Goal: Transaction & Acquisition: Obtain resource

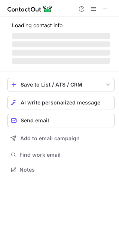
scroll to position [163, 119]
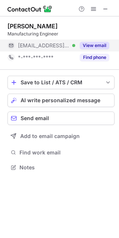
click at [102, 47] on button "View email" at bounding box center [95, 45] width 30 height 7
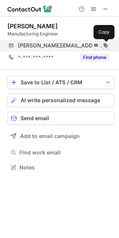
click at [102, 46] on span at bounding box center [105, 46] width 6 height 6
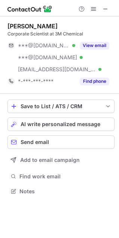
scroll to position [187, 119]
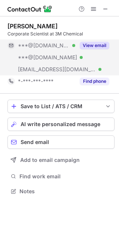
click at [91, 46] on button "View email" at bounding box center [95, 45] width 30 height 7
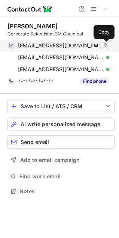
click at [105, 45] on span at bounding box center [105, 46] width 6 height 6
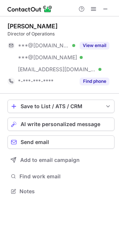
scroll to position [187, 119]
drag, startPoint x: 68, startPoint y: 112, endPoint x: 90, endPoint y: 104, distance: 23.1
click at [71, 112] on button "Save to List / ATS / CRM" at bounding box center [60, 106] width 107 height 13
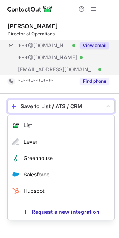
click at [89, 59] on div "***@[DOMAIN_NAME] Verified ***@[DOMAIN_NAME] Verified [EMAIL_ADDRESS][DOMAIN_NA…" at bounding box center [60, 58] width 107 height 36
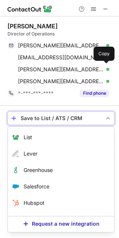
scroll to position [198, 119]
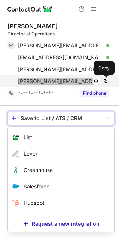
drag, startPoint x: 103, startPoint y: 73, endPoint x: 103, endPoint y: 83, distance: 9.4
click at [103, 83] on div "lizasuzanderson@gmail.com Verified Send email Copy lizabelville@yahoo.com Verif…" at bounding box center [58, 64] width 102 height 48
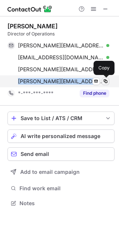
click at [103, 83] on span at bounding box center [105, 81] width 6 height 6
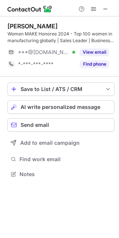
scroll to position [169, 119]
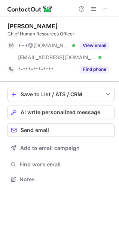
scroll to position [175, 119]
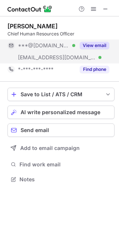
click at [100, 42] on button "View email" at bounding box center [95, 45] width 30 height 7
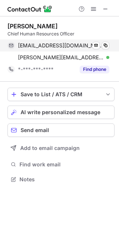
click at [109, 47] on div "birchbauer@live.com Verified Send email Copy" at bounding box center [58, 46] width 102 height 12
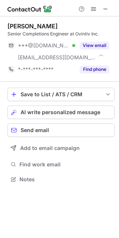
scroll to position [175, 119]
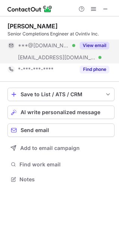
click at [87, 46] on button "View email" at bounding box center [95, 45] width 30 height 7
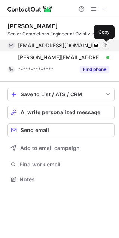
click at [105, 44] on span at bounding box center [105, 46] width 6 height 6
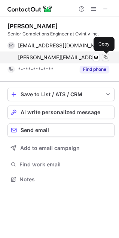
click at [108, 57] on span at bounding box center [105, 58] width 6 height 6
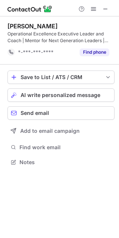
scroll to position [157, 119]
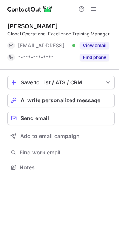
scroll to position [163, 119]
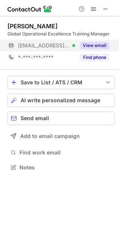
click at [95, 49] on button "View email" at bounding box center [95, 45] width 30 height 7
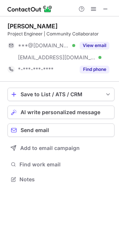
scroll to position [175, 119]
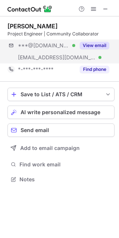
click at [95, 54] on div "***@yahoo.com Verified ***@tri-c.edu Verified View email" at bounding box center [60, 52] width 107 height 24
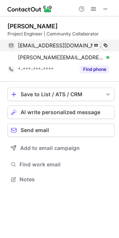
click at [109, 46] on div "aaliyahbrown1110@yahoo.com Verified Send email Copy" at bounding box center [58, 46] width 102 height 12
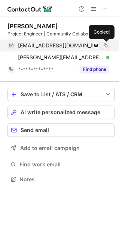
click at [105, 46] on span at bounding box center [105, 46] width 6 height 6
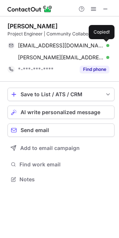
drag, startPoint x: 105, startPoint y: 46, endPoint x: 4, endPoint y: 10, distance: 107.5
click at [103, 44] on span at bounding box center [105, 46] width 6 height 6
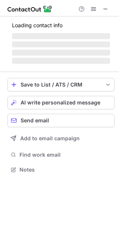
scroll to position [175, 119]
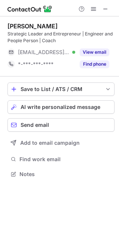
scroll to position [169, 119]
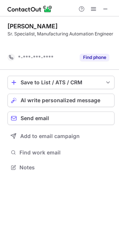
scroll to position [151, 119]
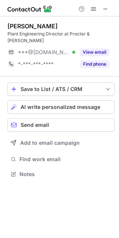
scroll to position [163, 119]
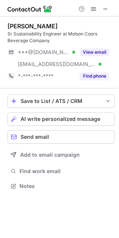
scroll to position [181, 119]
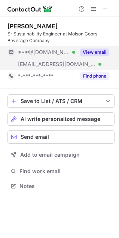
click at [87, 53] on button "View email" at bounding box center [95, 52] width 30 height 7
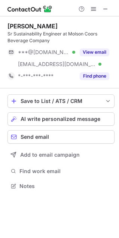
click at [99, 45] on div "[PERSON_NAME] Sustainability Engineer at Molson Coors Beverage Company ***@[DOM…" at bounding box center [60, 52] width 107 height 60
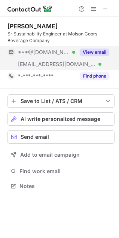
click at [97, 49] on button "View email" at bounding box center [95, 52] width 30 height 7
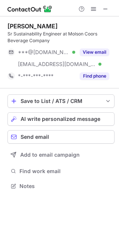
click at [87, 52] on button "View email" at bounding box center [95, 52] width 30 height 7
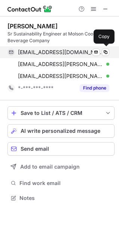
scroll to position [193, 119]
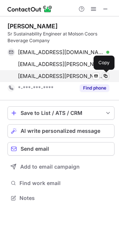
click at [104, 73] on button at bounding box center [105, 76] width 7 height 7
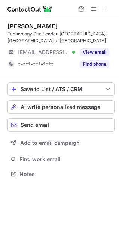
scroll to position [169, 119]
click at [94, 46] on div "Laura Bustamante Technology Site Leader, Indian Orchard, MA at Eastman ***@east…" at bounding box center [60, 46] width 107 height 48
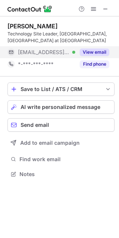
click at [95, 48] on div "View email" at bounding box center [92, 52] width 34 height 12
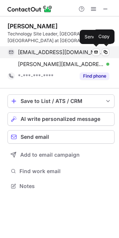
scroll to position [181, 119]
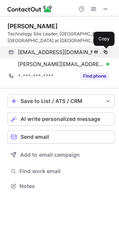
click at [106, 50] on span at bounding box center [105, 52] width 6 height 6
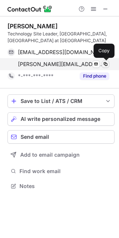
click at [107, 65] on span at bounding box center [105, 64] width 6 height 6
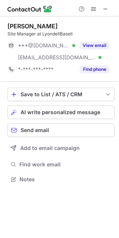
scroll to position [175, 119]
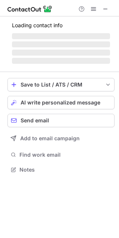
scroll to position [181, 119]
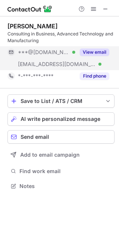
click at [102, 50] on button "View email" at bounding box center [95, 52] width 30 height 7
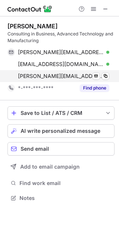
click at [104, 72] on div "alexandra.cattelan@methodicatech.com Verified Send email Copy" at bounding box center [58, 76] width 102 height 12
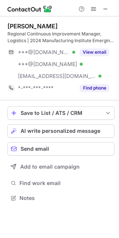
scroll to position [193, 119]
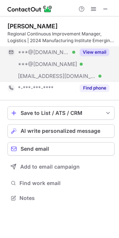
click at [102, 55] on button "View email" at bounding box center [95, 52] width 30 height 7
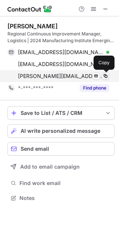
click at [107, 74] on span at bounding box center [105, 76] width 6 height 6
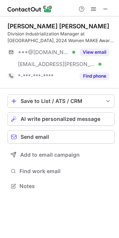
scroll to position [181, 119]
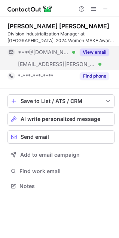
click at [87, 53] on button "View email" at bounding box center [95, 52] width 30 height 7
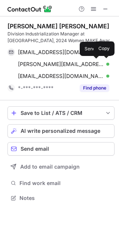
scroll to position [193, 119]
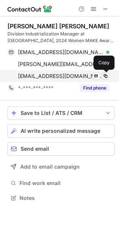
click at [104, 75] on span at bounding box center [105, 76] width 6 height 6
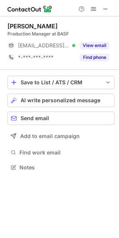
scroll to position [163, 119]
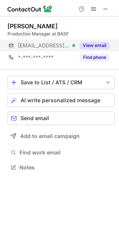
click at [100, 49] on button "View email" at bounding box center [95, 45] width 30 height 7
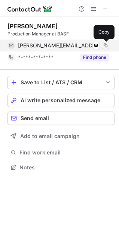
click at [104, 48] on span at bounding box center [105, 46] width 6 height 6
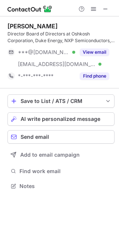
scroll to position [181, 119]
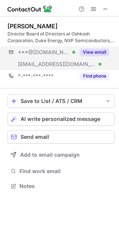
click at [99, 59] on div "***@gmail.com Verified ***@nxp.com Verified View email" at bounding box center [60, 58] width 107 height 24
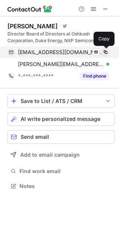
click at [109, 52] on button at bounding box center [105, 52] width 7 height 7
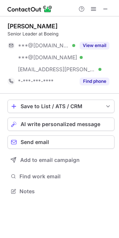
scroll to position [187, 119]
click at [90, 39] on div "[PERSON_NAME] Senior Leader at Boeing ***@[DOMAIN_NAME] Verified ***@[DOMAIN_NA…" at bounding box center [60, 54] width 107 height 65
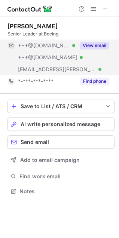
click at [91, 44] on button "View email" at bounding box center [95, 45] width 30 height 7
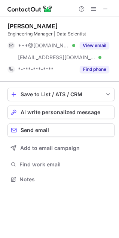
scroll to position [175, 119]
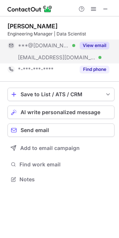
click at [85, 49] on button "View email" at bounding box center [95, 45] width 30 height 7
